Goal: Information Seeking & Learning: Learn about a topic

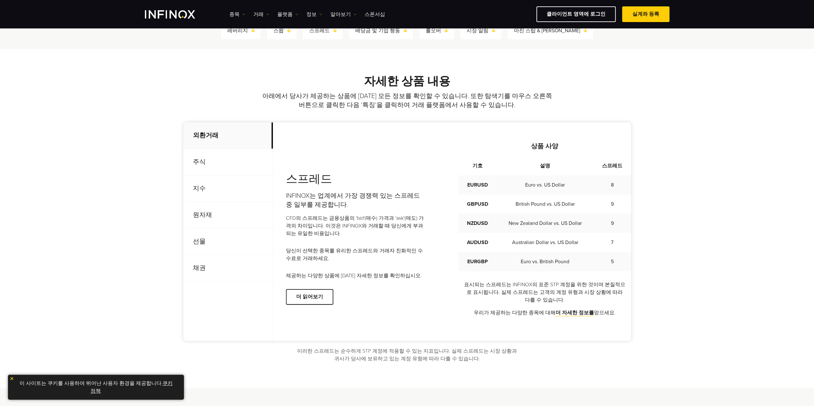
scroll to position [192, 0]
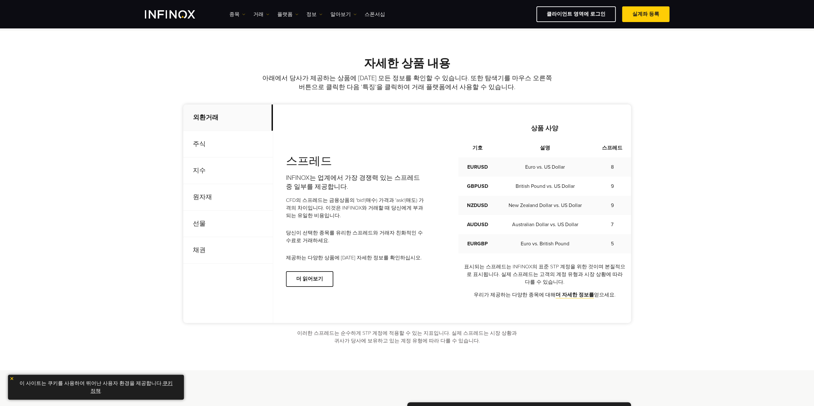
click at [222, 225] on p "선물" at bounding box center [228, 224] width 90 height 27
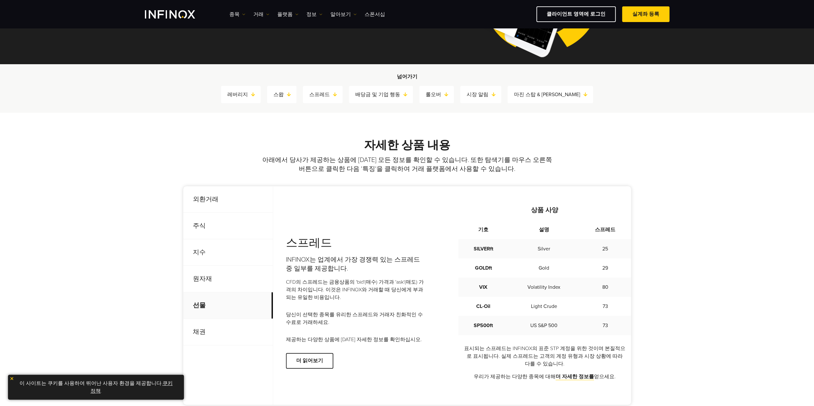
scroll to position [96, 0]
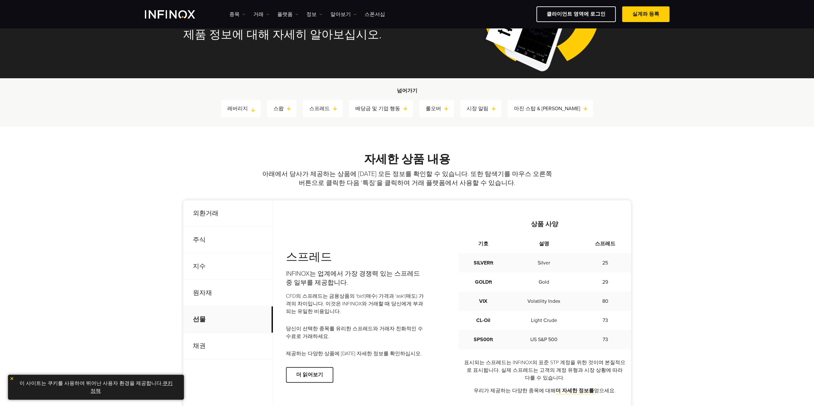
click at [256, 112] on link "레버리지" at bounding box center [243, 108] width 33 height 9
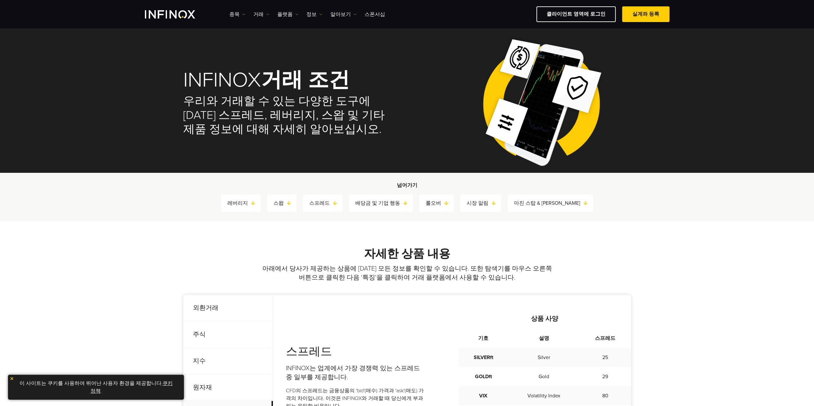
scroll to position [0, 0]
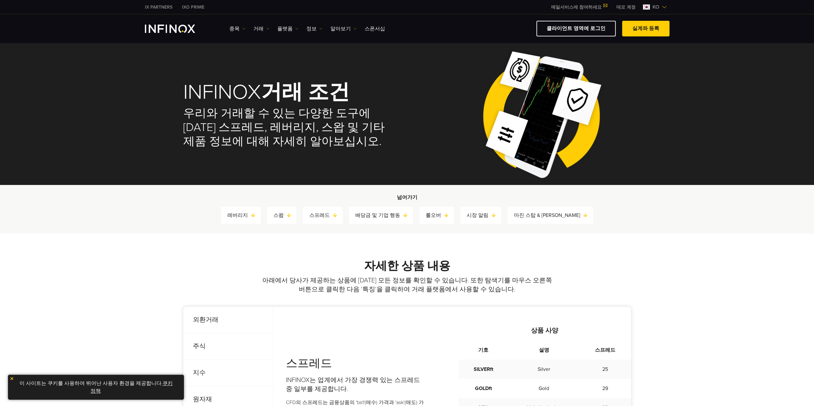
click at [620, 7] on link "데모 계정" at bounding box center [625, 7] width 29 height 7
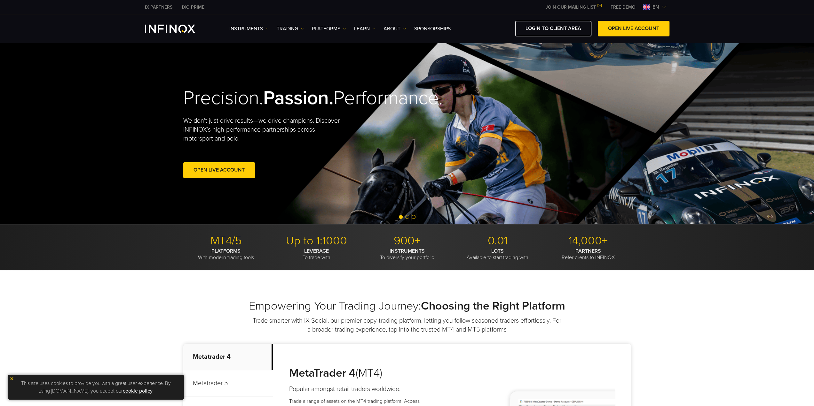
click at [659, 6] on span "en" at bounding box center [656, 7] width 12 height 8
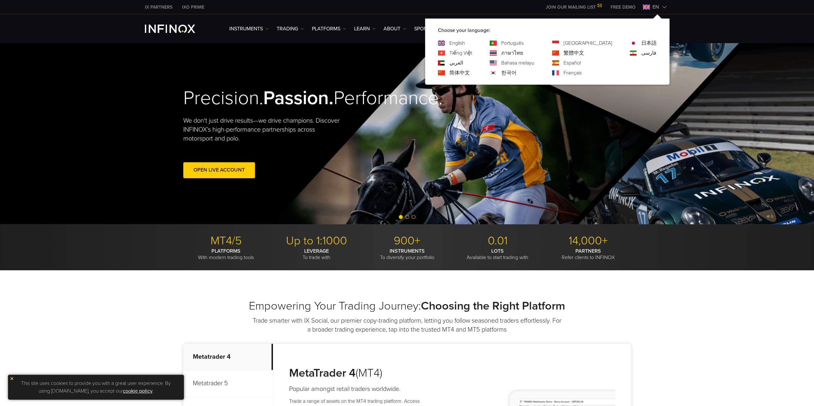
click at [526, 70] on div "한국어" at bounding box center [511, 73] width 45 height 8
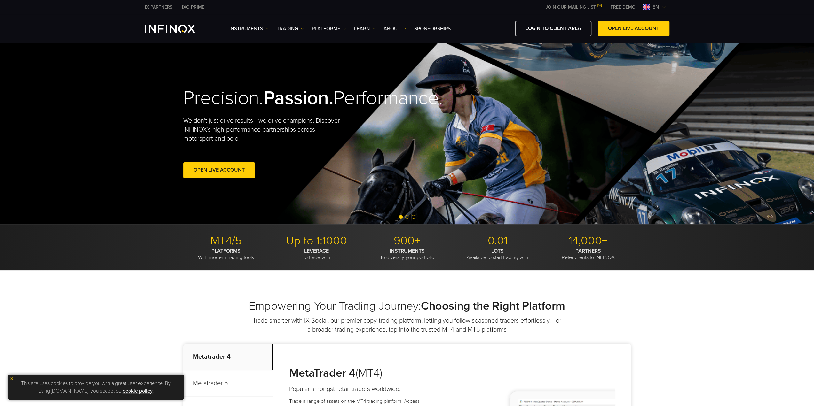
click at [648, 6] on img at bounding box center [646, 6] width 7 height 5
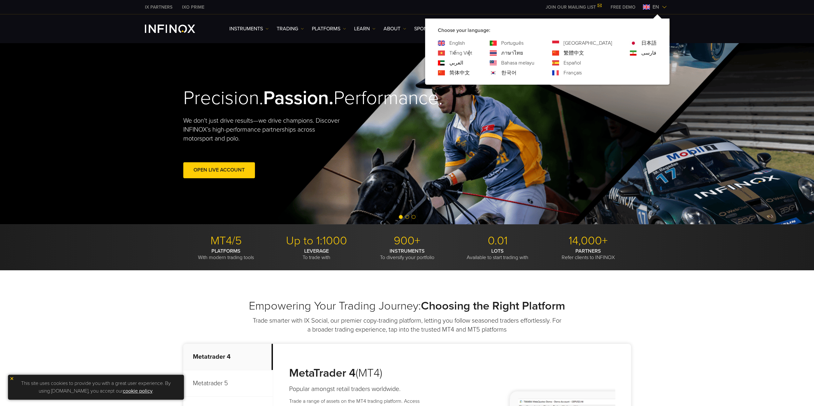
click at [516, 73] on link "한국어" at bounding box center [508, 73] width 15 height 8
